Goal: Find specific page/section: Find specific page/section

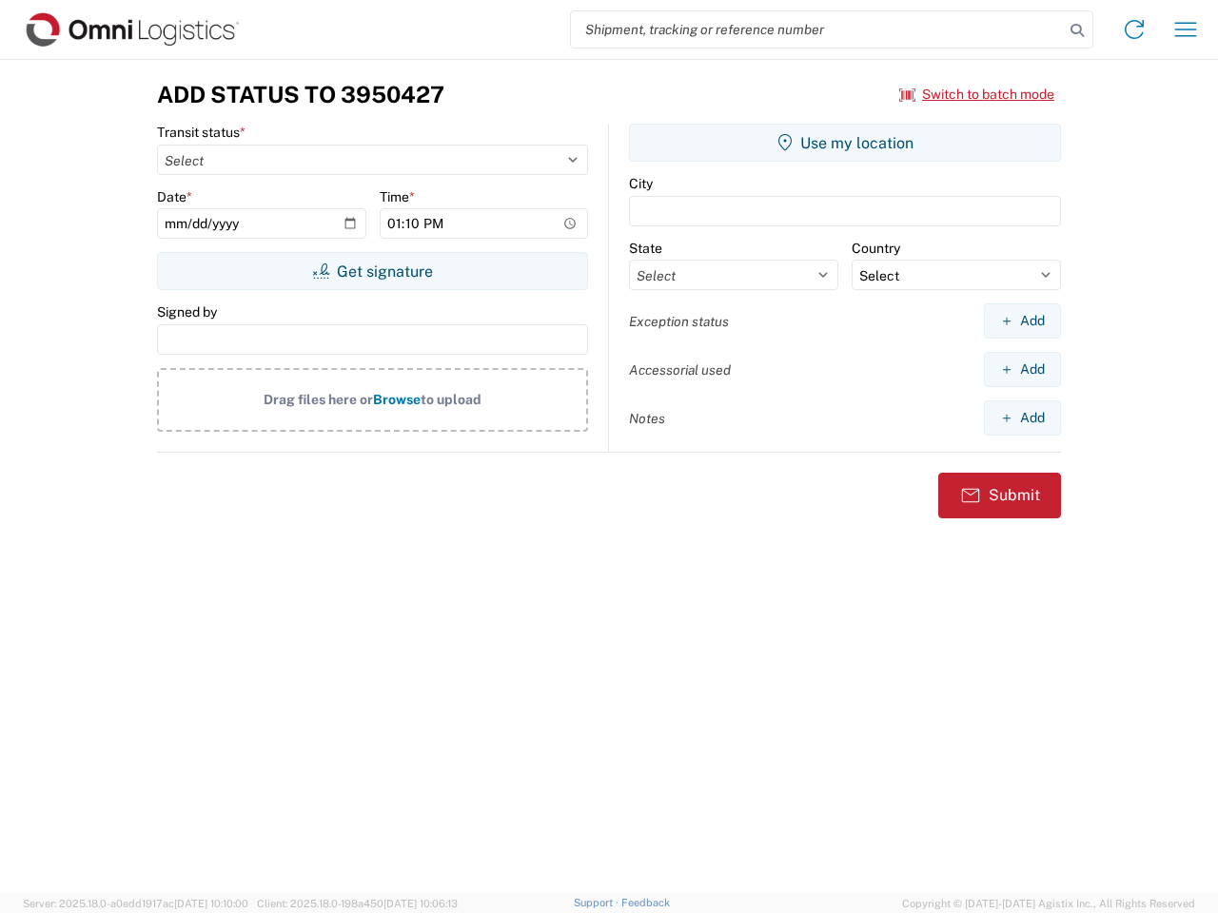
click at [817, 29] on input "search" at bounding box center [817, 29] width 493 height 36
click at [1077, 30] on icon at bounding box center [1077, 30] width 27 height 27
click at [1134, 29] on icon at bounding box center [1134, 29] width 30 height 30
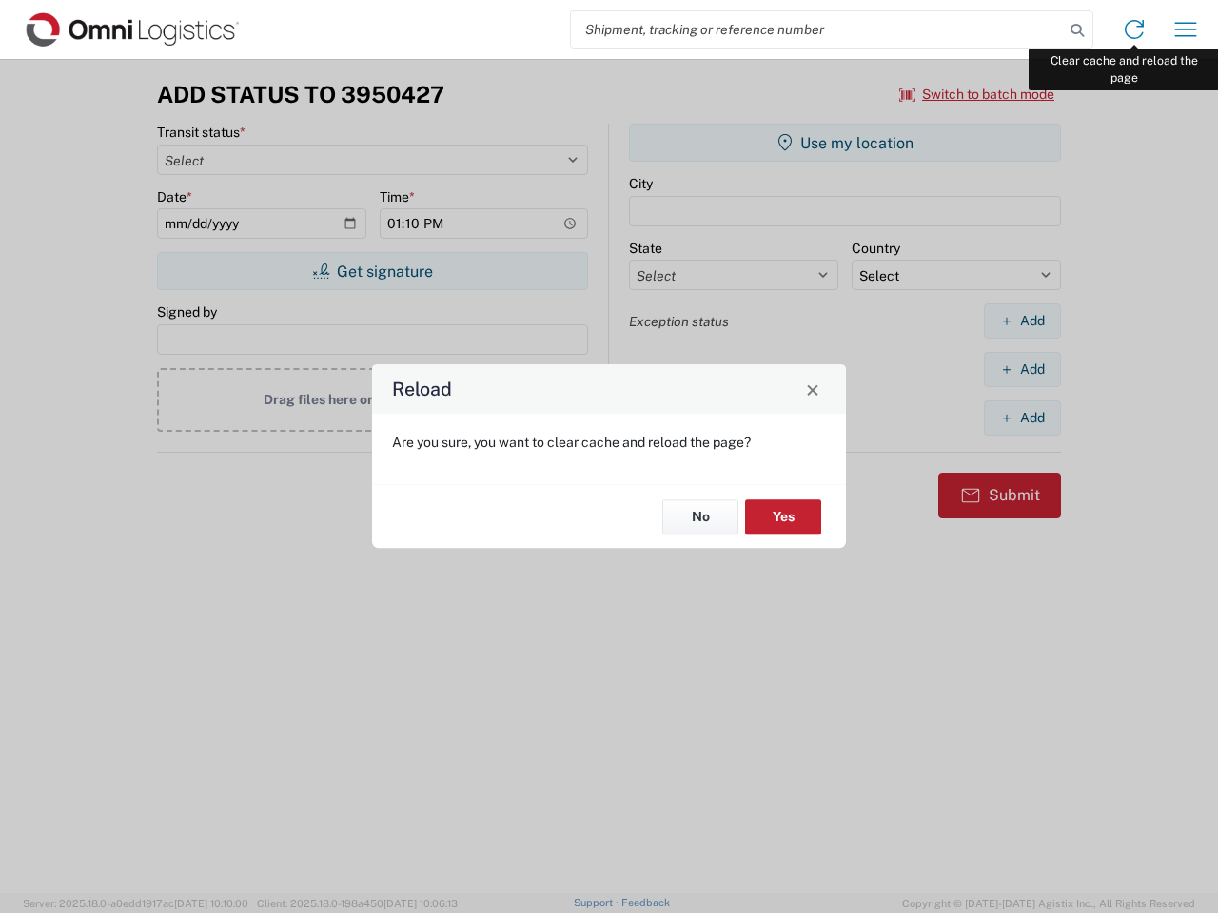
click at [1186, 29] on div "Reload Are you sure, you want to clear cache and reload the page? No Yes" at bounding box center [609, 456] width 1218 height 913
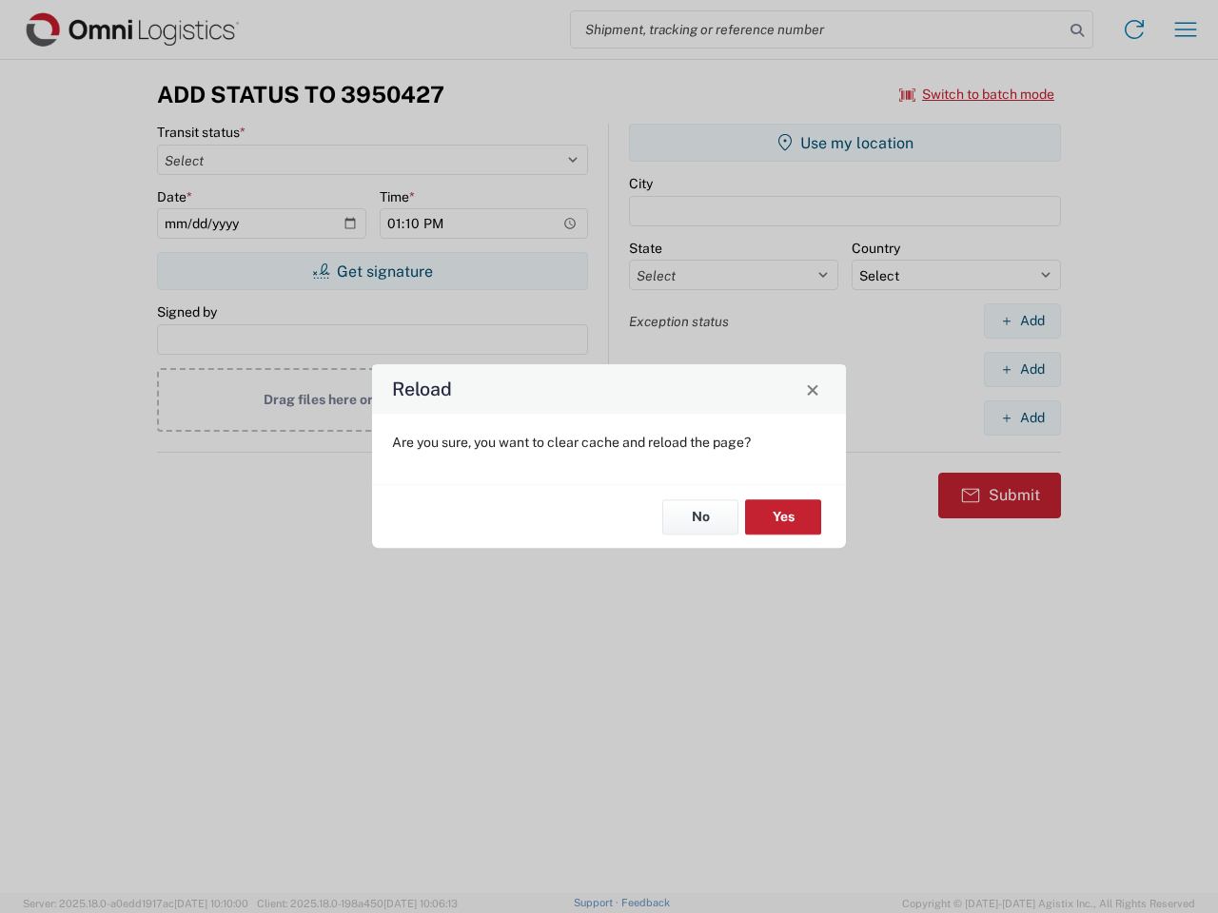
click at [977, 94] on div "Reload Are you sure, you want to clear cache and reload the page? No Yes" at bounding box center [609, 456] width 1218 height 913
click at [372, 271] on div "Reload Are you sure, you want to clear cache and reload the page? No Yes" at bounding box center [609, 456] width 1218 height 913
click at [845, 143] on div "Reload Are you sure, you want to clear cache and reload the page? No Yes" at bounding box center [609, 456] width 1218 height 913
click at [1022, 321] on div "Reload Are you sure, you want to clear cache and reload the page? No Yes" at bounding box center [609, 456] width 1218 height 913
click at [1022, 369] on div "Reload Are you sure, you want to clear cache and reload the page? No Yes" at bounding box center [609, 456] width 1218 height 913
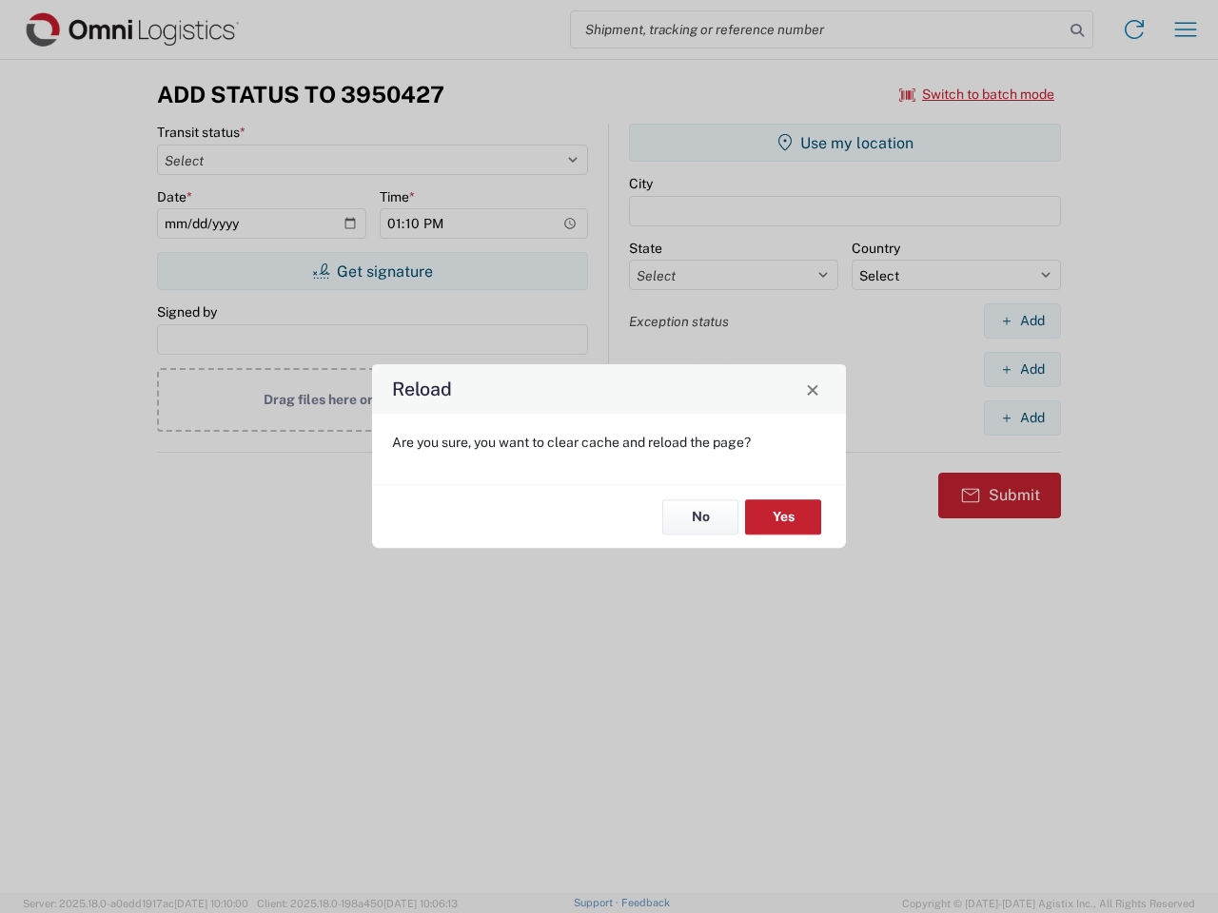
click at [1022, 418] on div "Reload Are you sure, you want to clear cache and reload the page? No Yes" at bounding box center [609, 456] width 1218 height 913
